Goal: Information Seeking & Learning: Learn about a topic

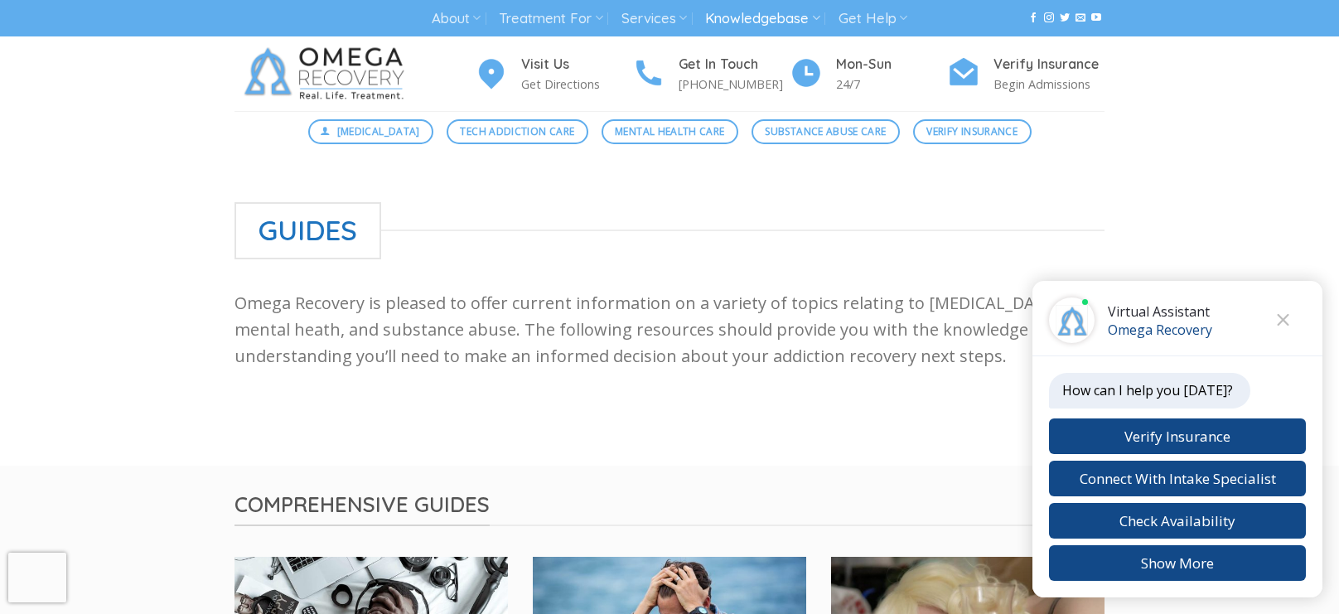
click at [1284, 322] on icon "Close chat" at bounding box center [1284, 320] width 12 height 12
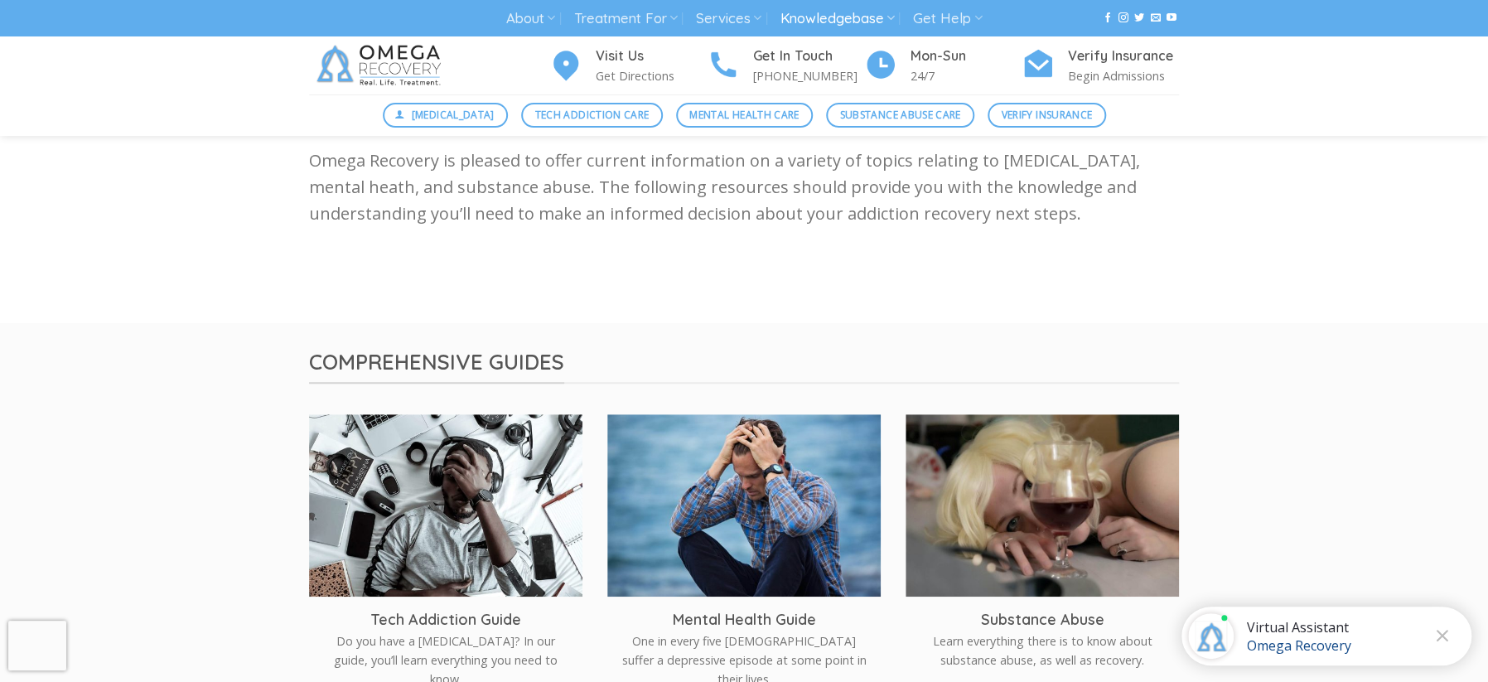
scroll to position [176, 0]
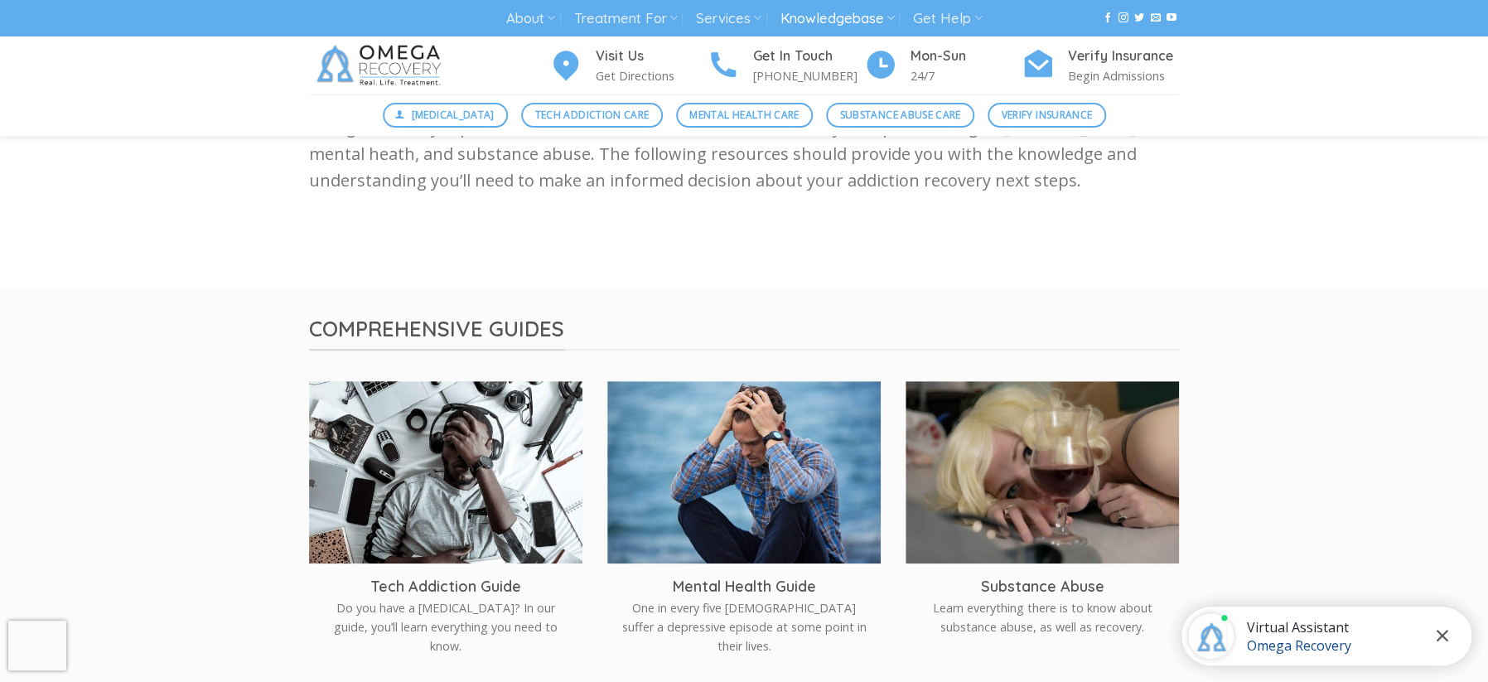
click at [1338, 613] on icon "Close chat" at bounding box center [1442, 636] width 12 height 12
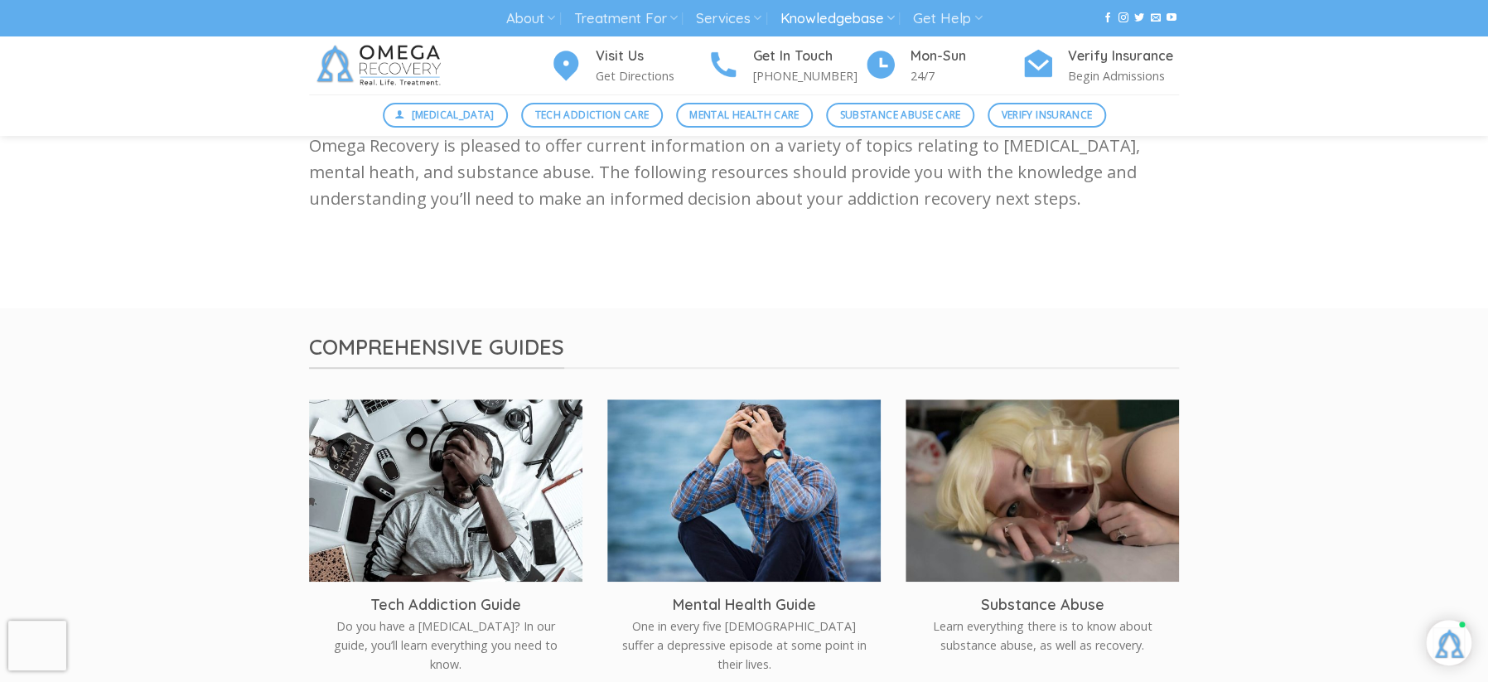
scroll to position [143, 0]
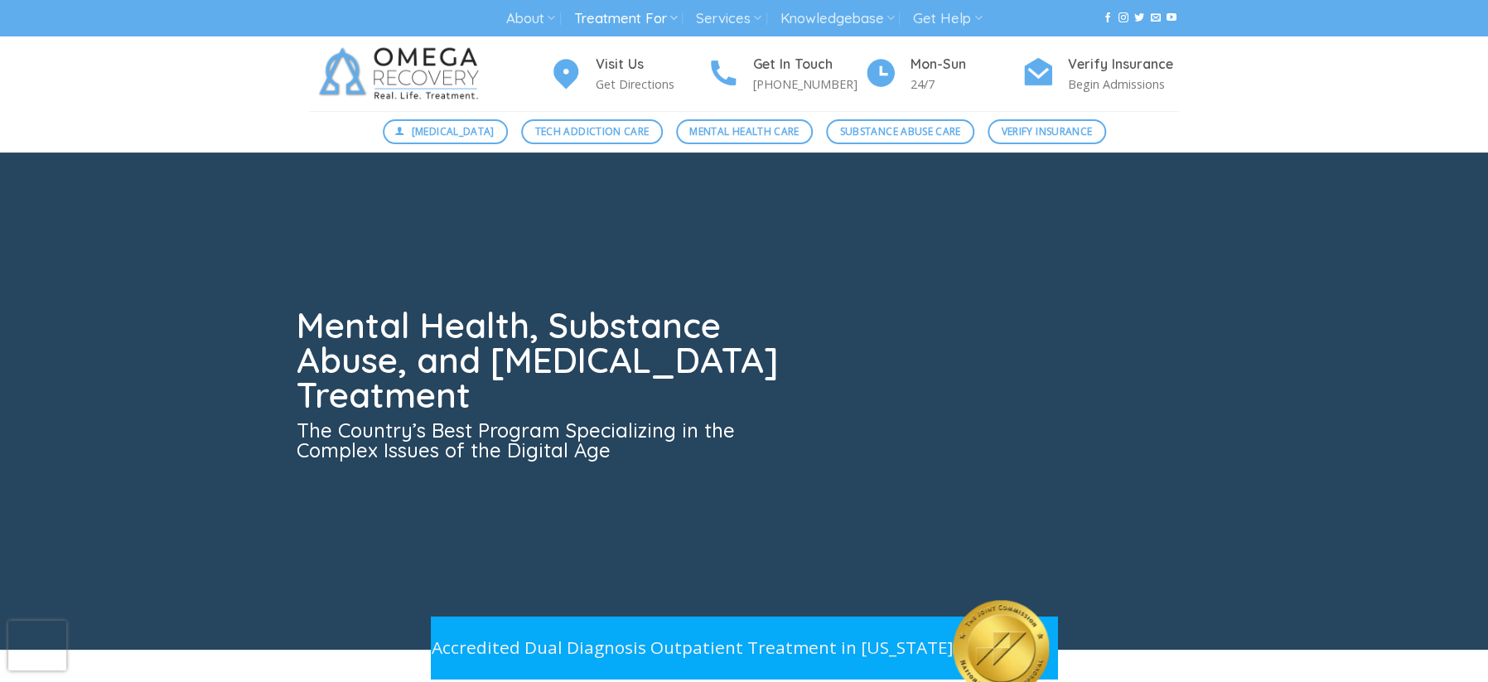
click at [665, 20] on link "Treatment For" at bounding box center [625, 18] width 104 height 31
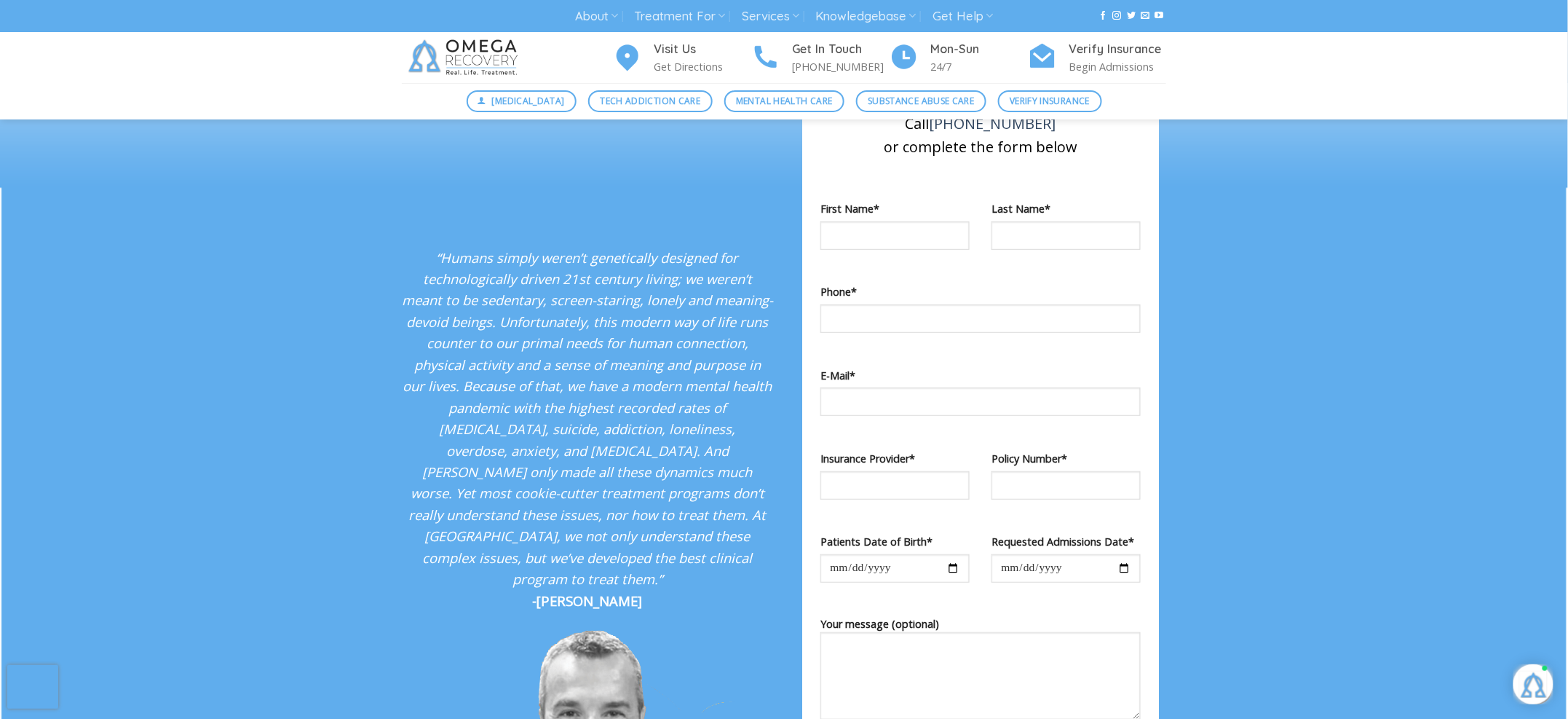
scroll to position [2451, 0]
